Goal: Transaction & Acquisition: Purchase product/service

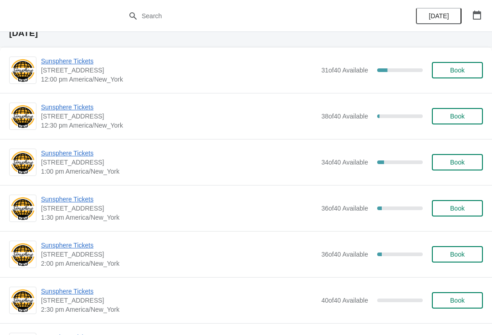
scroll to position [19, 0]
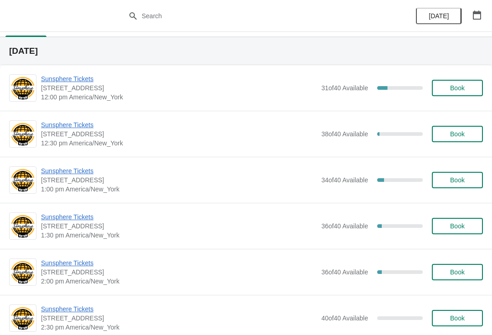
click at [94, 123] on span "Sunsphere Tickets" at bounding box center [178, 124] width 275 height 9
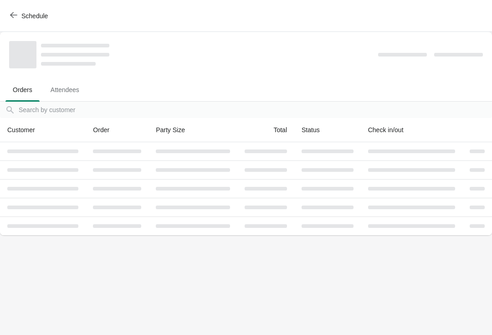
scroll to position [0, 0]
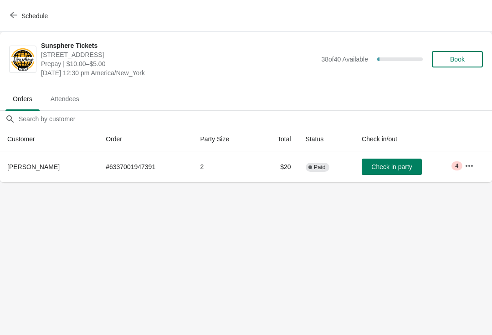
click at [396, 166] on span "Check in party" at bounding box center [391, 166] width 41 height 7
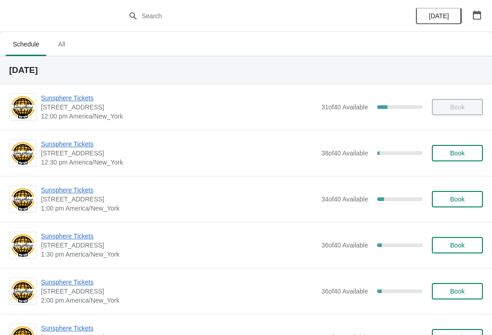
click at [463, 147] on button "Book" at bounding box center [457, 153] width 51 height 16
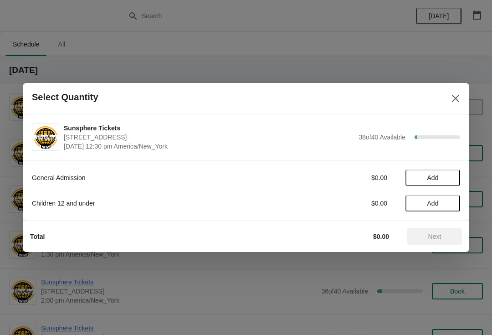
click at [443, 164] on div "General Admission $0.00 Add Children 12 and under $0.00 Add" at bounding box center [246, 185] width 428 height 51
click at [447, 181] on button "Add" at bounding box center [432, 177] width 55 height 16
click at [455, 174] on div "1" at bounding box center [432, 178] width 55 height 10
click at [452, 175] on icon at bounding box center [448, 178] width 10 height 10
click at [451, 176] on icon at bounding box center [448, 178] width 10 height 10
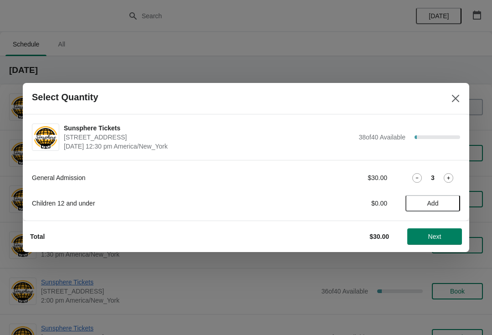
click at [441, 234] on span "Next" at bounding box center [434, 236] width 13 height 7
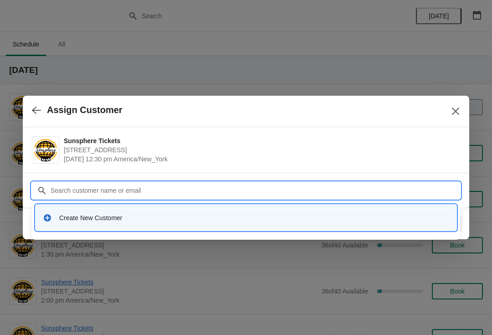
click at [123, 219] on div "Create New Customer" at bounding box center [254, 217] width 390 height 9
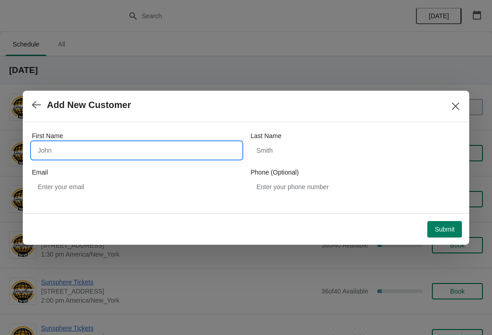
click at [141, 150] on input "First Name" at bounding box center [136, 150] width 209 height 16
type input "Walkin"
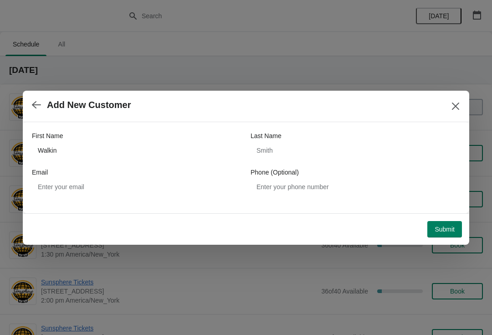
click at [450, 228] on span "Submit" at bounding box center [444, 228] width 20 height 7
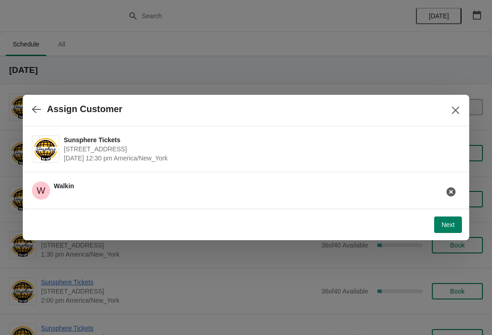
click at [458, 228] on button "Next" at bounding box center [448, 224] width 28 height 16
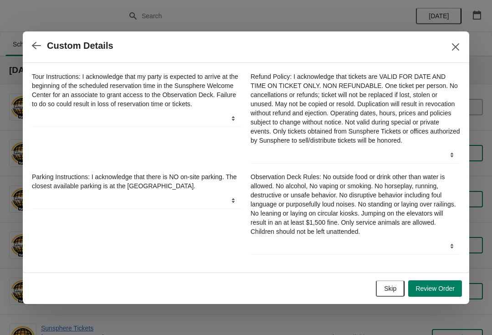
click at [391, 290] on span "Skip" at bounding box center [390, 288] width 12 height 7
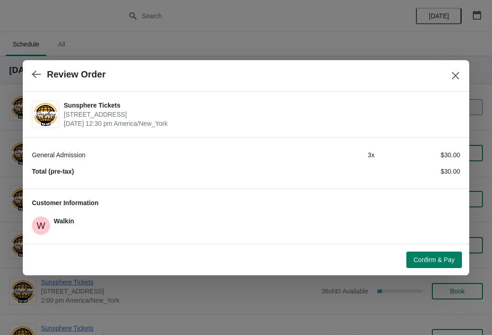
click at [441, 258] on span "Confirm & Pay" at bounding box center [433, 259] width 41 height 7
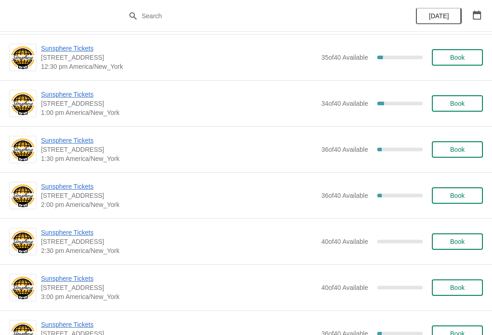
scroll to position [93, 0]
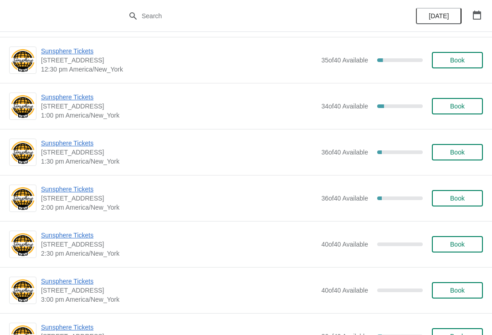
click at [69, 101] on span "Sunsphere Tickets" at bounding box center [178, 96] width 275 height 9
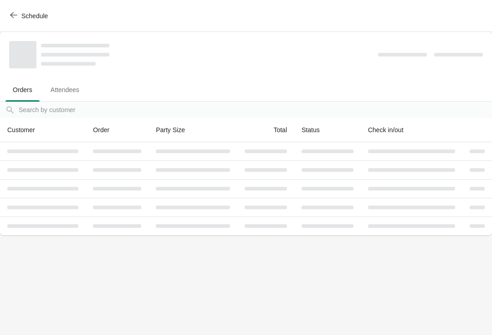
scroll to position [0, 0]
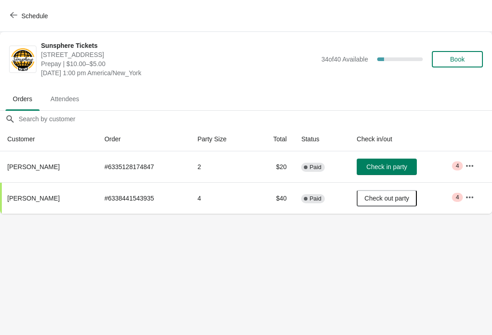
click at [390, 168] on span "Check in party" at bounding box center [386, 166] width 41 height 7
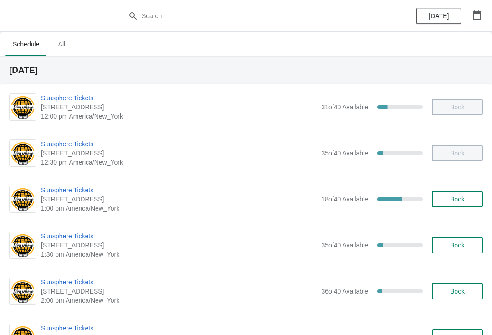
click at [71, 239] on span "Sunsphere Tickets" at bounding box center [178, 235] width 275 height 9
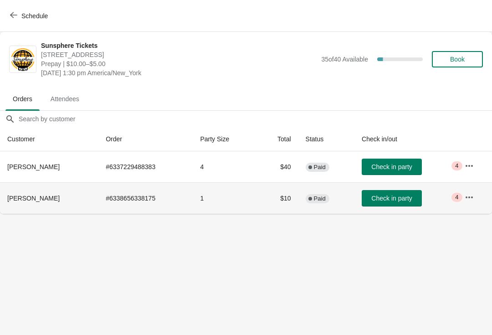
click at [399, 198] on span "Check in party" at bounding box center [391, 197] width 41 height 7
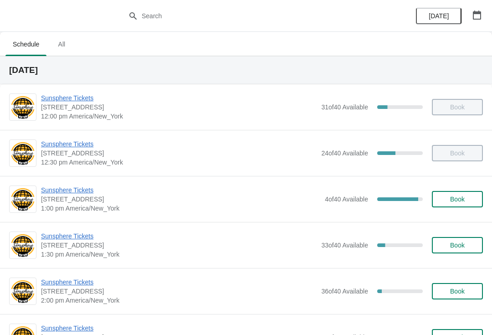
click at [87, 239] on span "Sunsphere Tickets" at bounding box center [178, 235] width 275 height 9
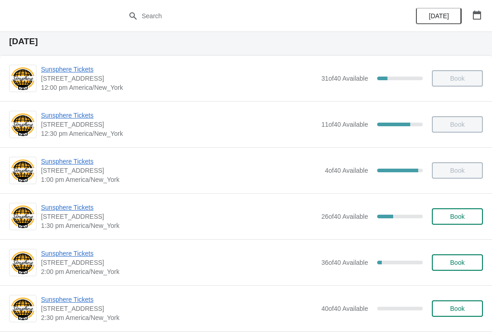
scroll to position [76, 0]
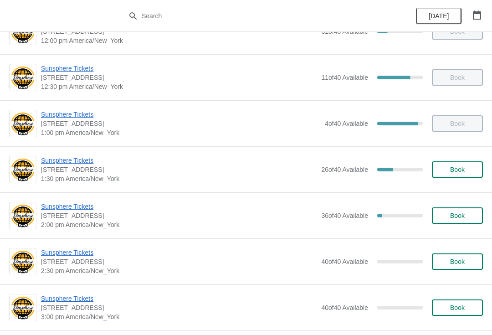
click at [91, 210] on span "Sunsphere Tickets" at bounding box center [178, 206] width 275 height 9
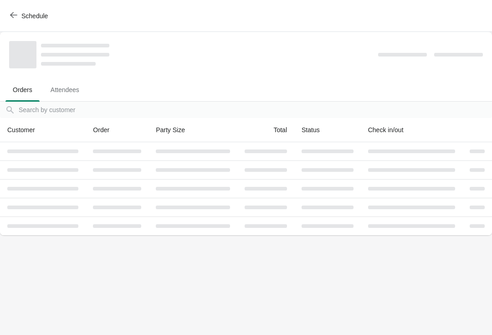
scroll to position [0, 0]
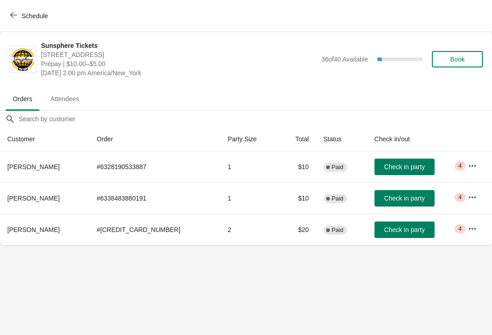
click at [386, 227] on span "Check in party" at bounding box center [404, 229] width 41 height 7
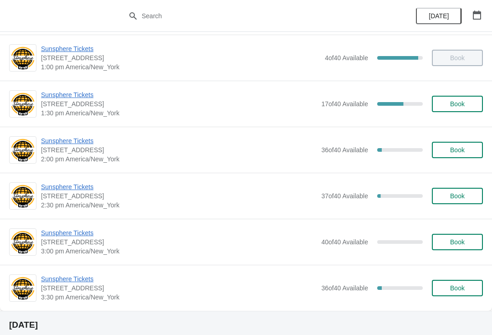
scroll to position [159, 0]
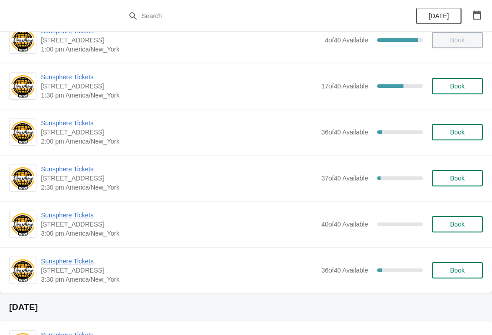
click at [86, 126] on span "Sunsphere Tickets" at bounding box center [178, 122] width 275 height 9
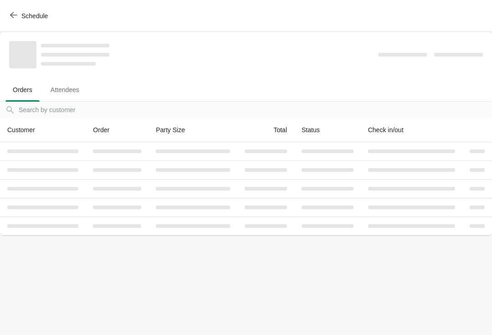
scroll to position [0, 0]
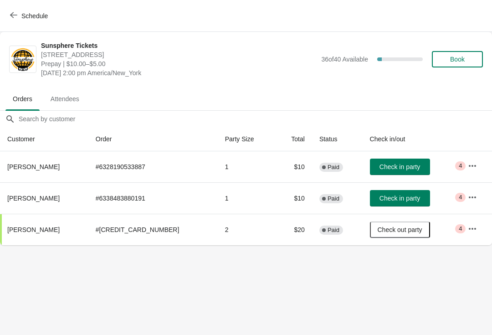
click at [390, 161] on button "Check in party" at bounding box center [400, 166] width 60 height 16
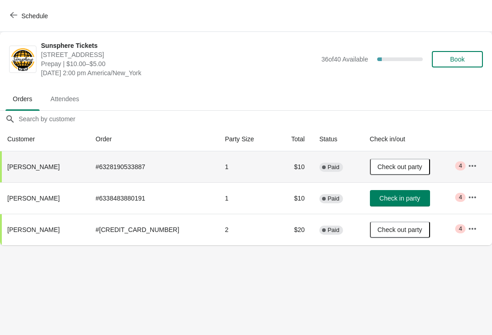
click at [393, 199] on span "Check in party" at bounding box center [399, 197] width 41 height 7
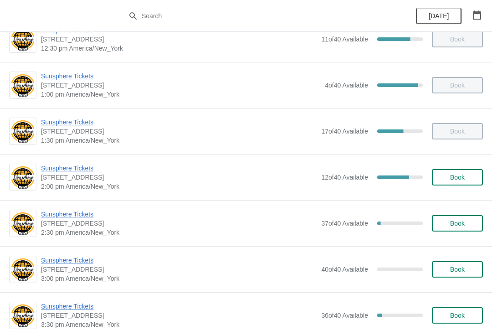
scroll to position [132, 0]
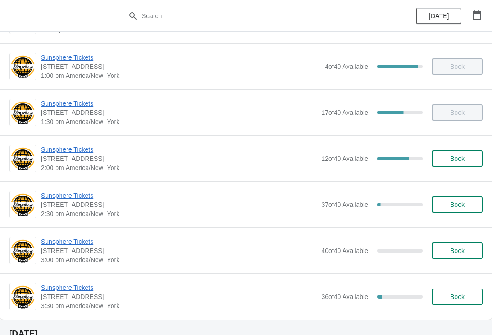
click at [72, 198] on span "Sunsphere Tickets" at bounding box center [178, 195] width 275 height 9
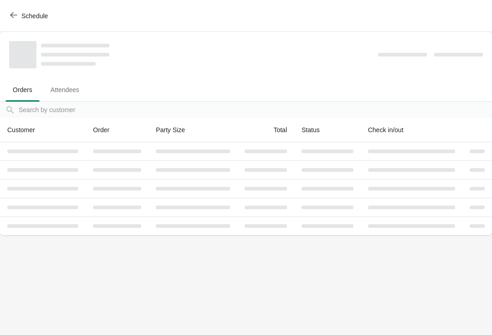
scroll to position [0, 0]
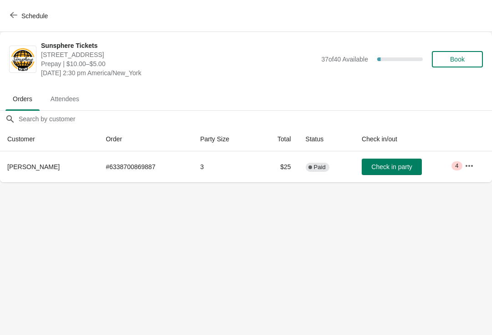
click at [405, 173] on button "Check in party" at bounding box center [391, 166] width 60 height 16
